Goal: Navigation & Orientation: Find specific page/section

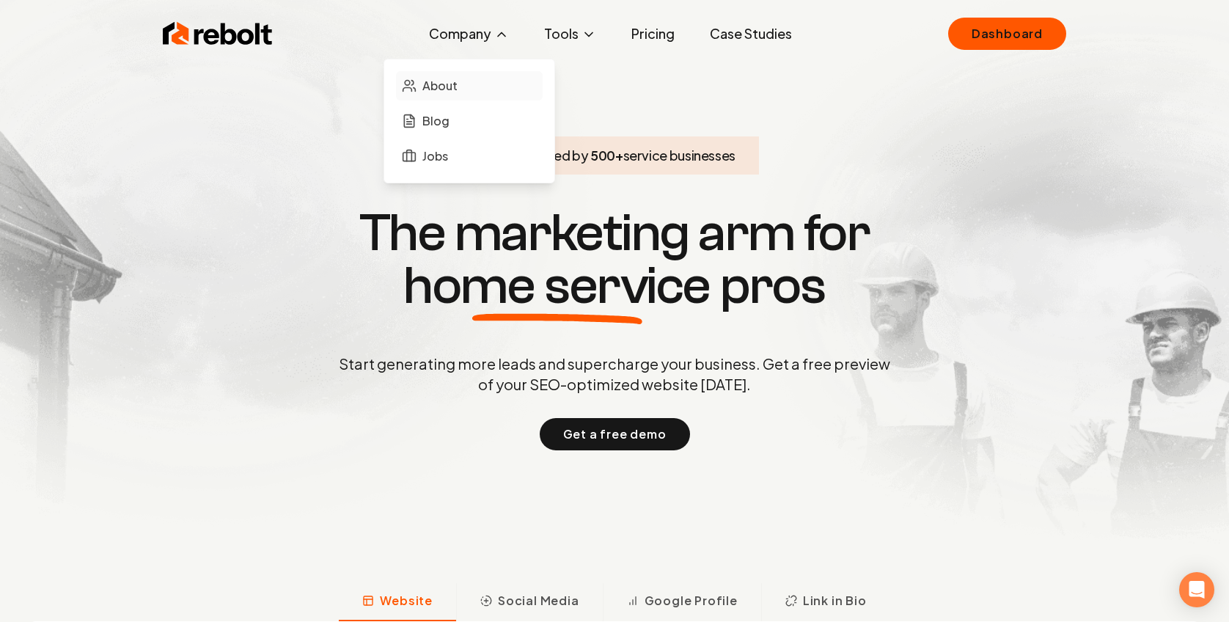
click at [448, 82] on span "About" at bounding box center [440, 86] width 35 height 18
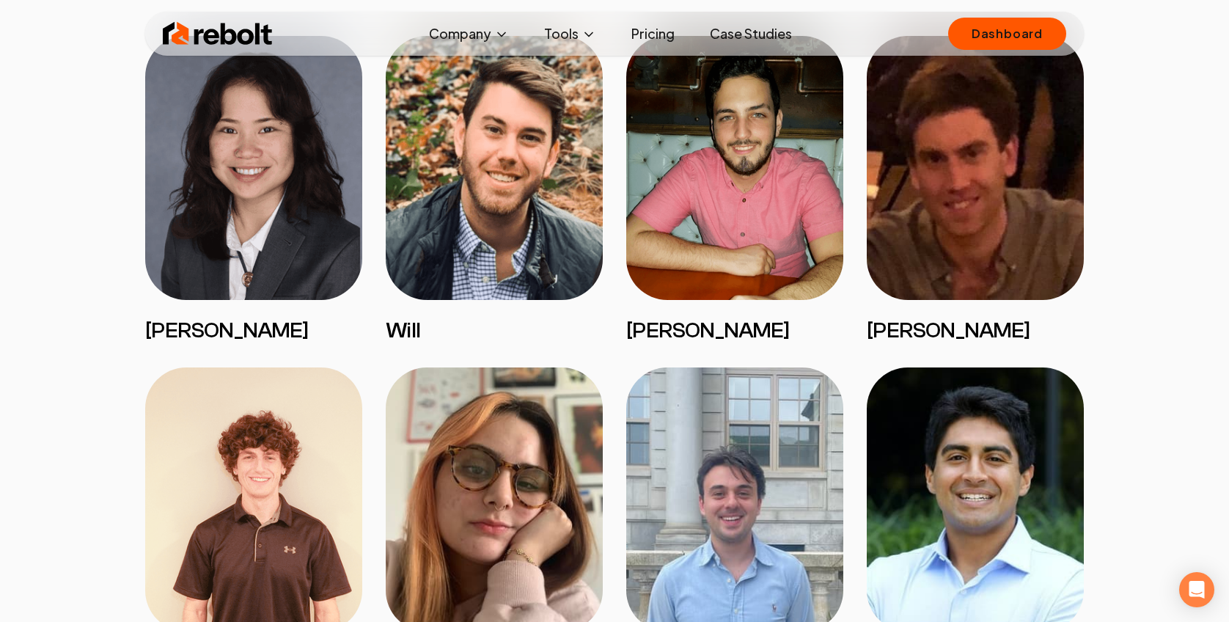
scroll to position [1557, 0]
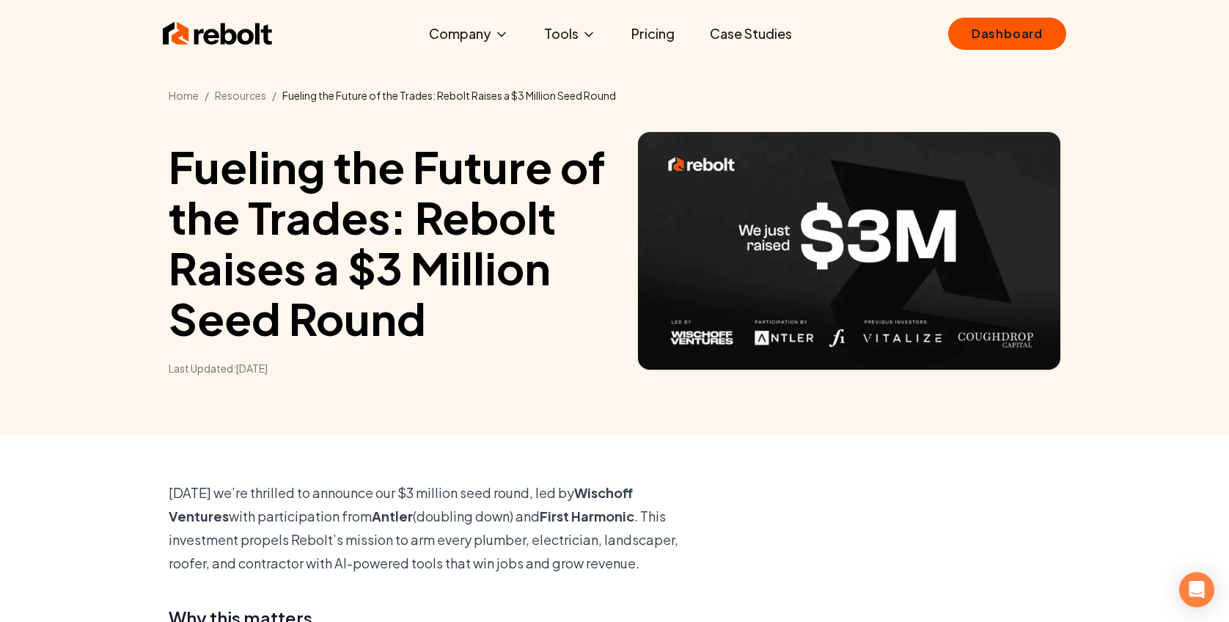
click at [234, 24] on img at bounding box center [218, 33] width 110 height 29
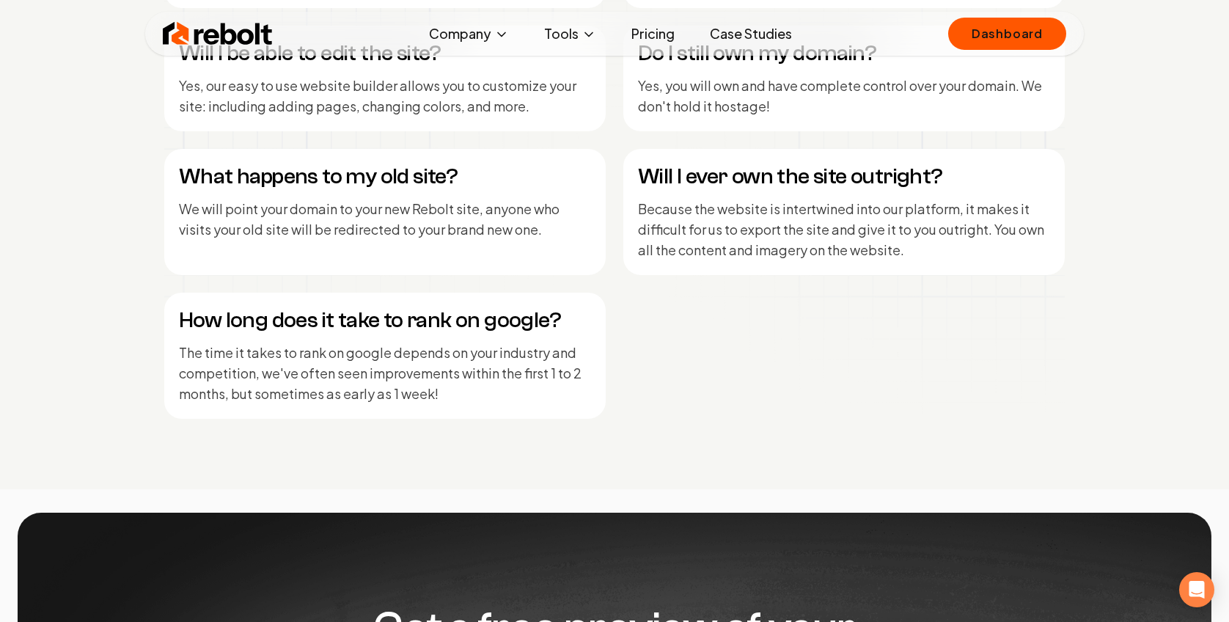
scroll to position [7083, 0]
